Goal: Find specific page/section: Find specific page/section

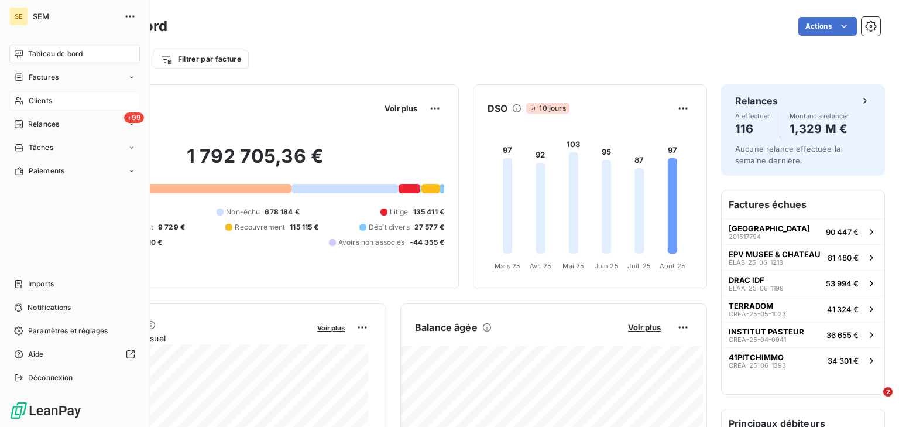
click at [33, 96] on span "Clients" at bounding box center [40, 100] width 23 height 11
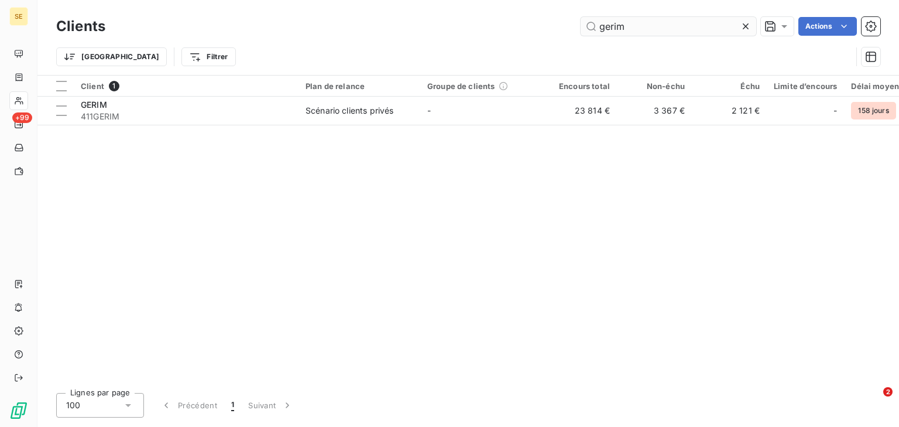
click at [742, 29] on icon at bounding box center [746, 26] width 12 height 12
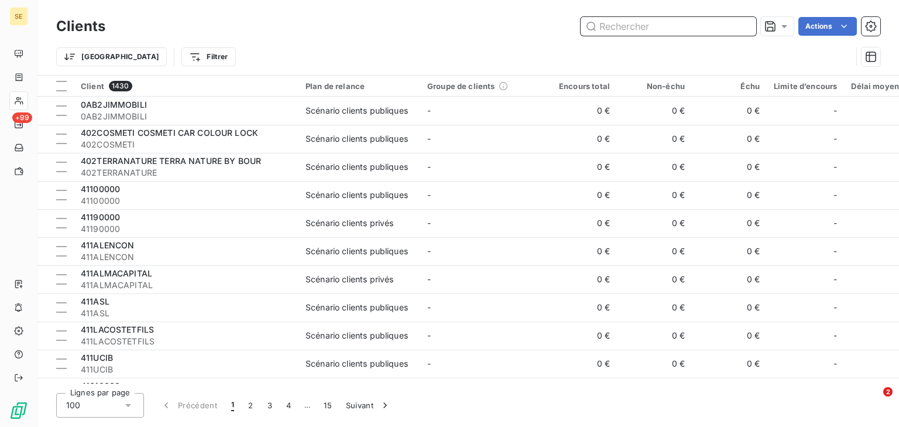
click at [615, 21] on input "text" at bounding box center [669, 26] width 176 height 19
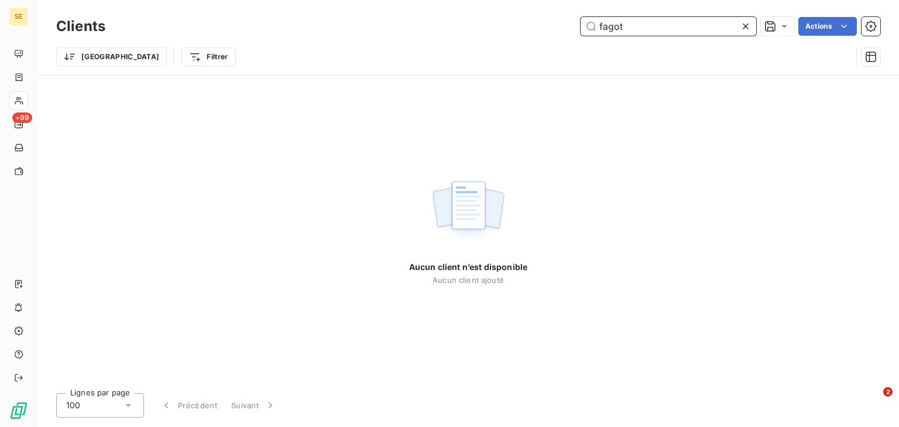
click at [607, 28] on input "fagot" at bounding box center [669, 26] width 176 height 19
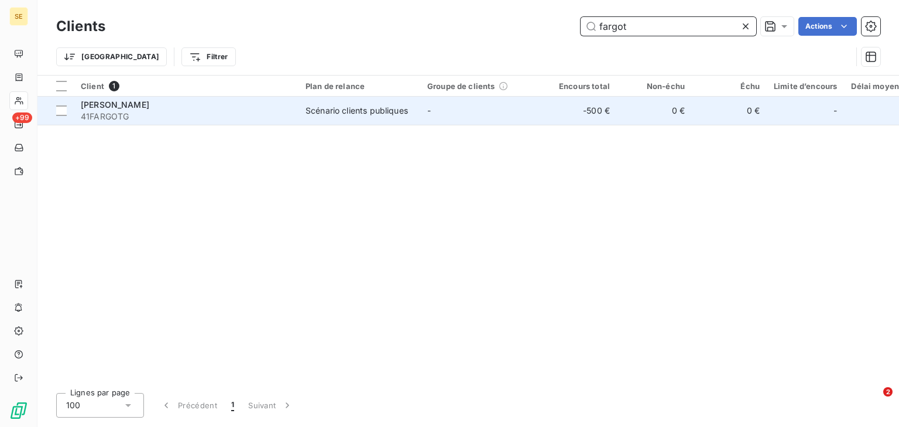
type input "fargot"
click at [257, 108] on div "[PERSON_NAME]" at bounding box center [186, 105] width 211 height 12
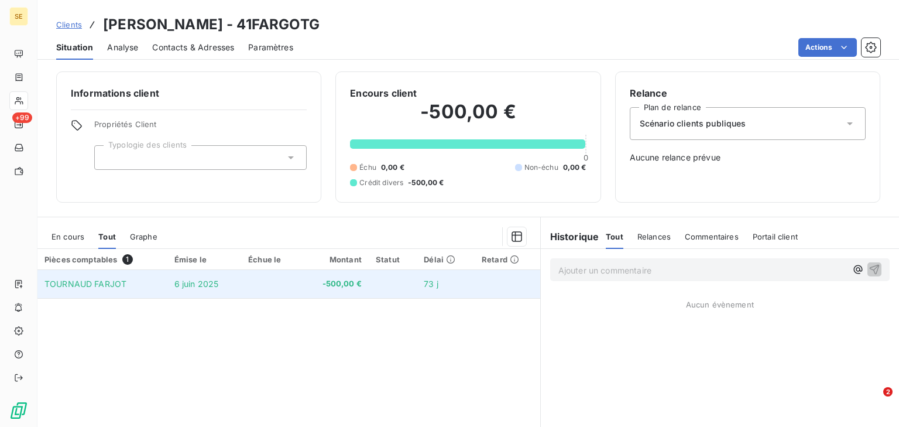
click at [225, 289] on td "6 juin 2025" at bounding box center [204, 284] width 74 height 28
